Goal: Find specific page/section: Find specific page/section

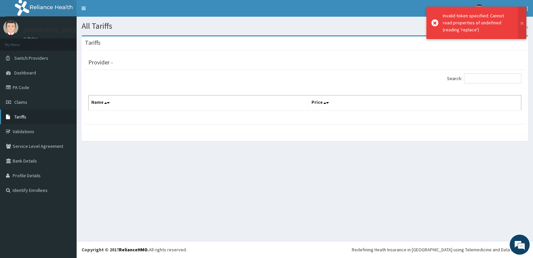
click at [37, 119] on link "Tariffs" at bounding box center [38, 116] width 77 height 15
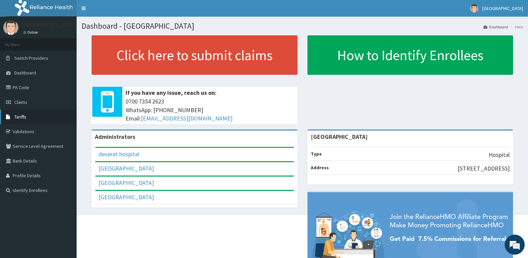
click at [27, 118] on link "Tariffs" at bounding box center [38, 116] width 77 height 15
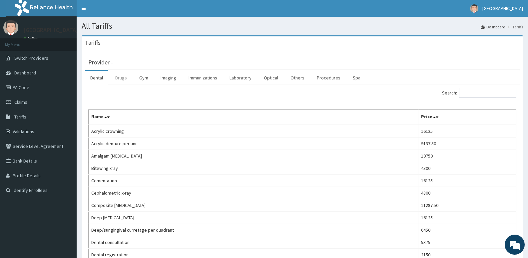
click at [124, 79] on link "Drugs" at bounding box center [121, 78] width 22 height 14
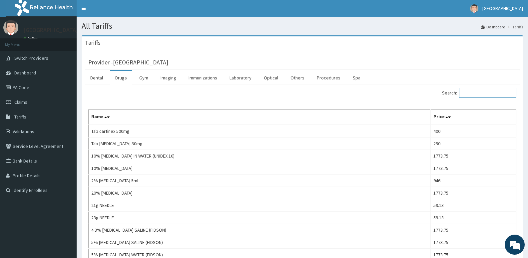
click at [478, 95] on input "Search:" at bounding box center [487, 93] width 57 height 10
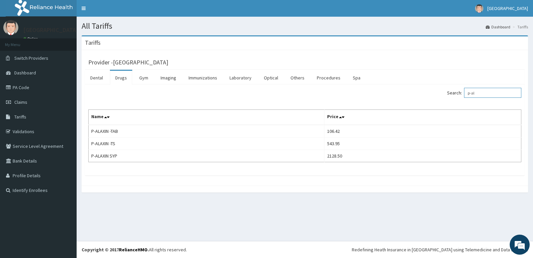
type input "p-al"
click at [473, 81] on ul "Dental Drugs Gym Imaging Immunizations Laboratory Optical Others Procedures Spa" at bounding box center [305, 77] width 440 height 15
drag, startPoint x: 491, startPoint y: 91, endPoint x: 451, endPoint y: 97, distance: 40.4
click at [457, 98] on div "Search: p-al" at bounding box center [416, 94] width 212 height 12
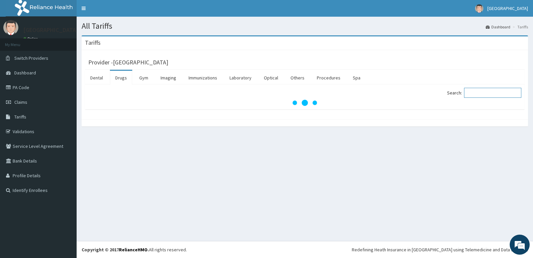
click at [478, 90] on input "Search:" at bounding box center [492, 93] width 57 height 10
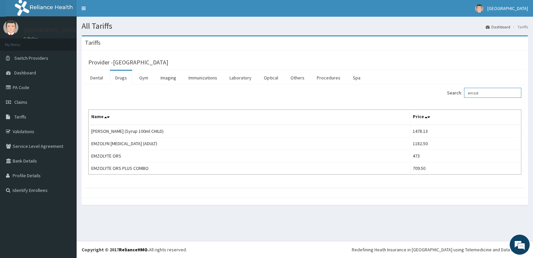
type input "emzol"
click at [498, 91] on input "emzol" at bounding box center [492, 93] width 57 height 10
click at [34, 85] on link "PA Code" at bounding box center [38, 87] width 77 height 15
